Goal: Navigation & Orientation: Find specific page/section

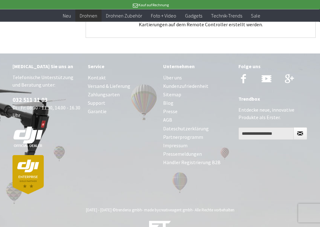
scroll to position [790, 0]
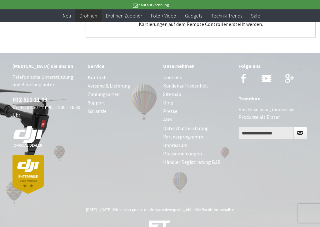
click at [111, 95] on link "Zahlungsarten" at bounding box center [122, 94] width 69 height 8
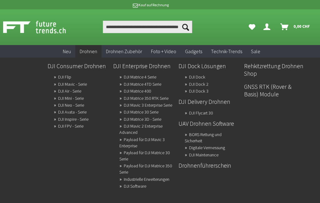
click at [273, 63] on link "Rehkitzrettung Drohnen Shop" at bounding box center [274, 70] width 60 height 18
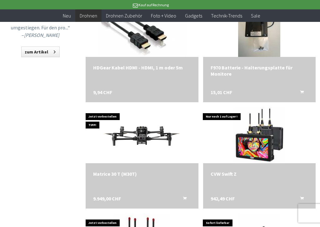
scroll to position [693, 0]
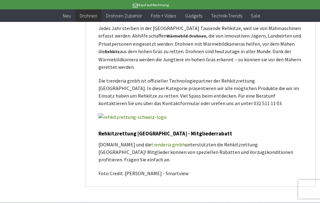
scroll to position [1450, 0]
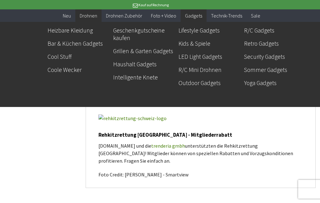
click at [268, 26] on link "R/C Gadgets" at bounding box center [274, 30] width 60 height 11
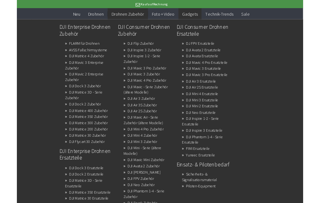
scroll to position [515, 0]
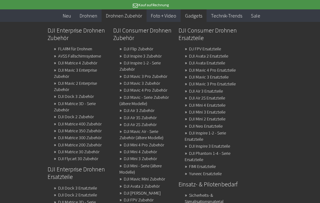
click at [91, 64] on link "DJI Matrice 4 Zubehör" at bounding box center [77, 63] width 39 height 9
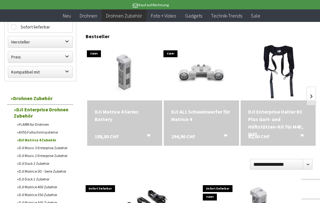
scroll to position [71, 0]
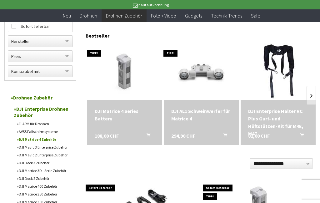
click at [95, 54] on img at bounding box center [124, 71] width 75 height 50
